Goal: Task Accomplishment & Management: Manage account settings

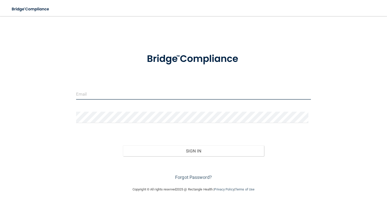
click at [151, 93] on input "email" at bounding box center [193, 93] width 235 height 11
type input "[EMAIL_ADDRESS][DOMAIN_NAME]"
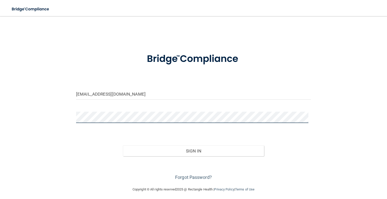
click at [123, 146] on button "Sign In" at bounding box center [193, 151] width 141 height 11
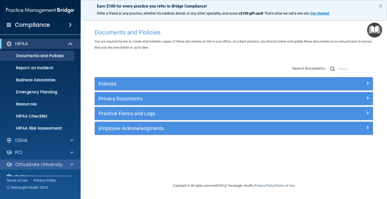
scroll to position [10, 0]
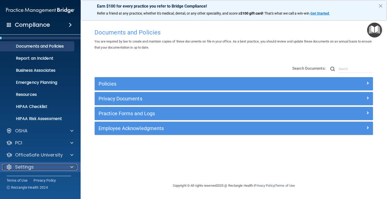
click at [33, 165] on p "Settings" at bounding box center [24, 167] width 19 height 6
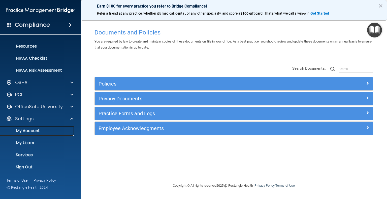
click at [40, 131] on p "My Account" at bounding box center [37, 130] width 69 height 5
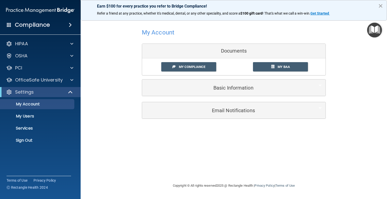
click at [381, 5] on button "×" at bounding box center [380, 6] width 5 height 8
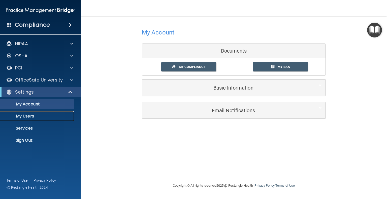
click at [27, 116] on p "My Users" at bounding box center [37, 116] width 69 height 5
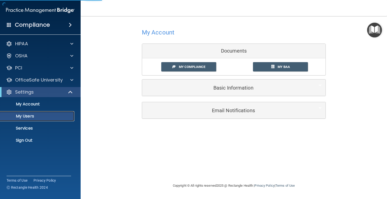
select select "20"
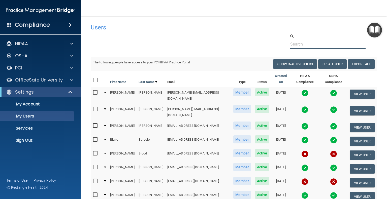
click at [297, 46] on input "text" at bounding box center [327, 44] width 75 height 9
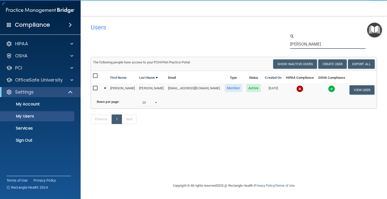
type input "[PERSON_NAME]"
click at [296, 90] on img at bounding box center [299, 88] width 7 height 7
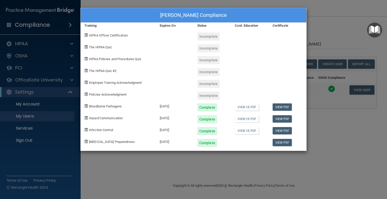
click at [326, 39] on div "[PERSON_NAME] Compliance Training Expires On Status Cont. Education Certificate…" at bounding box center [193, 99] width 387 height 199
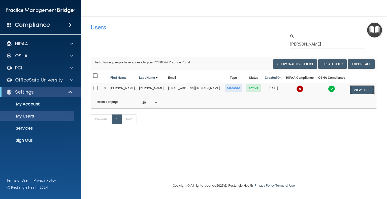
click at [357, 91] on button "View User" at bounding box center [361, 89] width 25 height 9
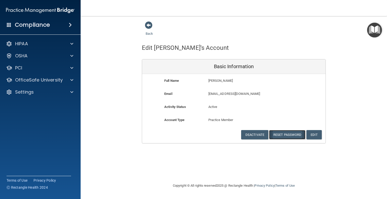
click at [291, 135] on button "Reset Password" at bounding box center [287, 134] width 36 height 9
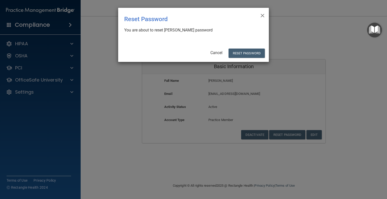
click at [253, 58] on div "× Close Reset Password There was an error while resetting the password ... You …" at bounding box center [193, 35] width 151 height 54
click at [253, 54] on button "Reset Password" at bounding box center [246, 53] width 36 height 9
click at [247, 54] on button "Reset Password" at bounding box center [246, 53] width 36 height 9
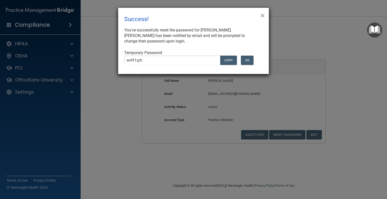
drag, startPoint x: 185, startPoint y: 16, endPoint x: 192, endPoint y: 16, distance: 6.3
click at [192, 16] on div "Success!" at bounding box center [183, 19] width 118 height 15
click at [225, 60] on button "COPY" at bounding box center [228, 60] width 17 height 9
click at [249, 61] on button "OK" at bounding box center [247, 60] width 13 height 9
click at [248, 62] on button "OK" at bounding box center [247, 60] width 13 height 9
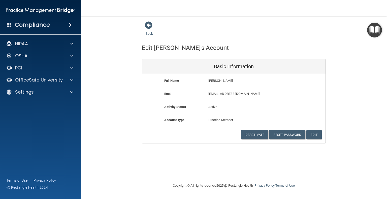
click at [289, 158] on div "Back Edit [PERSON_NAME]'s Account Basic Information Full Name [PERSON_NAME] [PE…" at bounding box center [234, 99] width 286 height 157
